Goal: Task Accomplishment & Management: Manage account settings

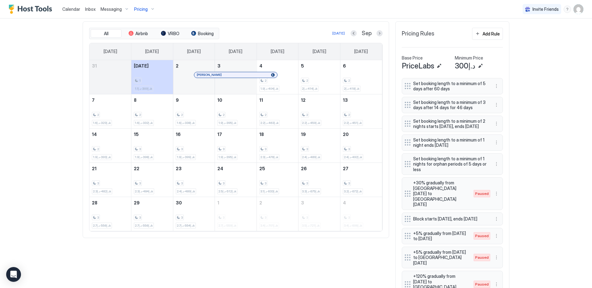
scroll to position [185, 0]
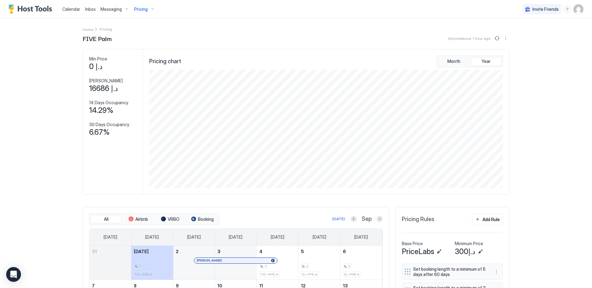
click at [150, 9] on div "Pricing" at bounding box center [145, 9] width 26 height 10
click at [148, 61] on span "[GEOGRAPHIC_DATA] 3603" at bounding box center [151, 59] width 50 height 5
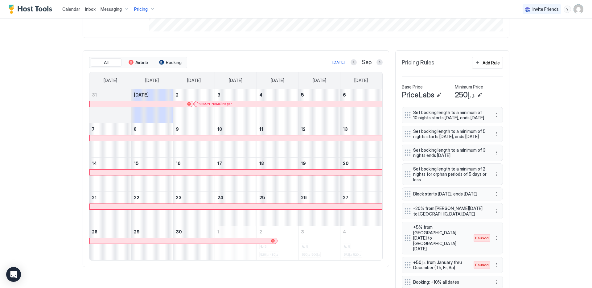
scroll to position [163, 0]
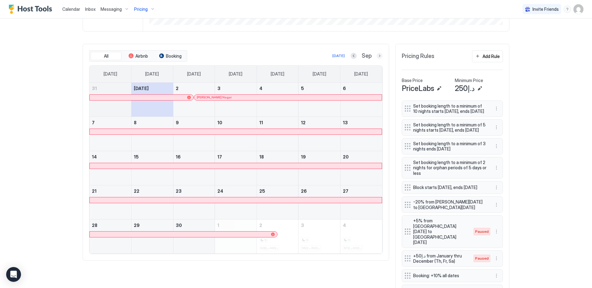
click at [376, 54] on button "Next month" at bounding box center [379, 56] width 6 height 6
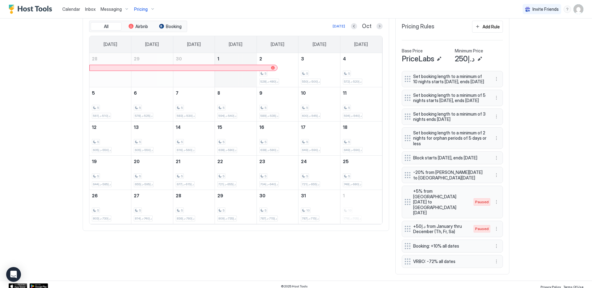
scroll to position [194, 0]
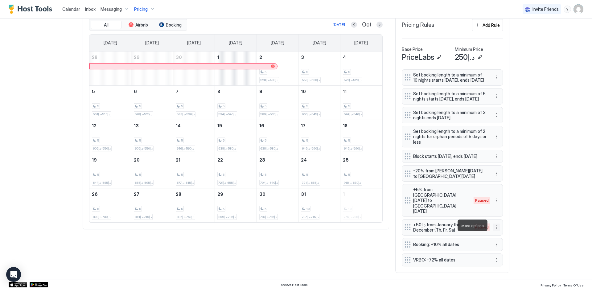
click at [493, 226] on button "More options" at bounding box center [496, 227] width 7 height 7
click at [501, 244] on span "Enable" at bounding box center [506, 243] width 12 height 5
click at [376, 24] on button "Next month" at bounding box center [379, 25] width 6 height 6
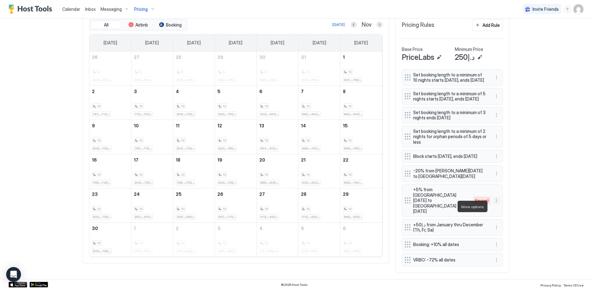
click at [493, 204] on button "More options" at bounding box center [496, 200] width 7 height 7
click at [501, 224] on span "Enable" at bounding box center [506, 225] width 12 height 5
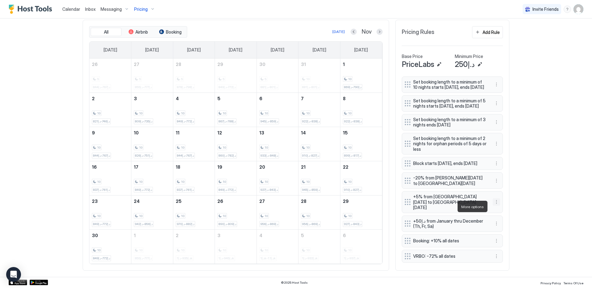
click at [493, 206] on button "More options" at bounding box center [496, 201] width 7 height 7
click at [505, 225] on span "Pause" at bounding box center [505, 225] width 11 height 5
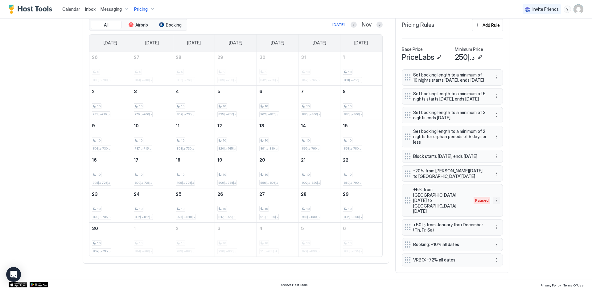
click at [493, 204] on button "More options" at bounding box center [496, 200] width 7 height 7
click at [501, 223] on span "Enable" at bounding box center [506, 225] width 12 height 5
